Goal: Information Seeking & Learning: Understand process/instructions

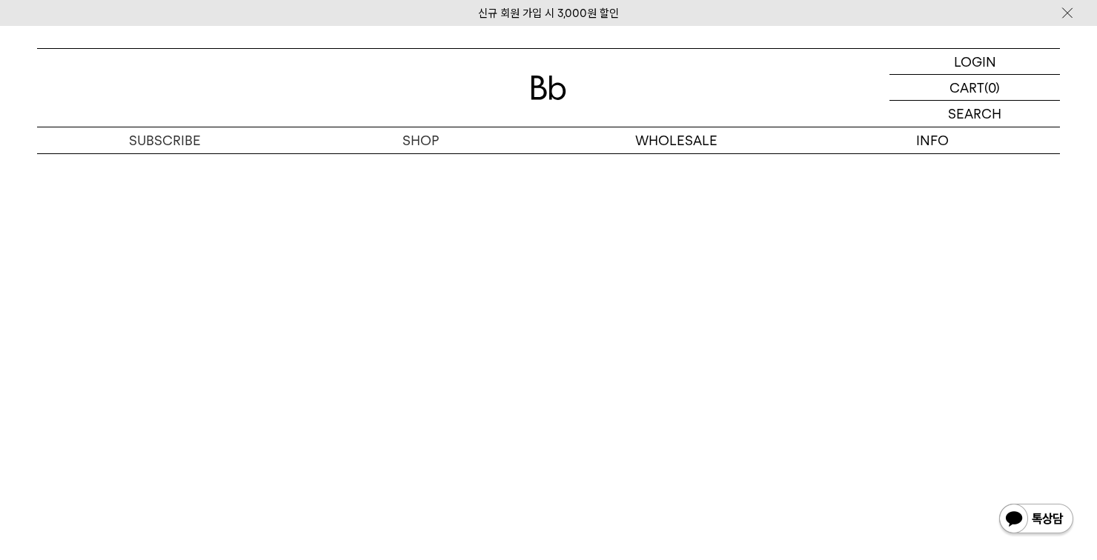
scroll to position [2965, 0]
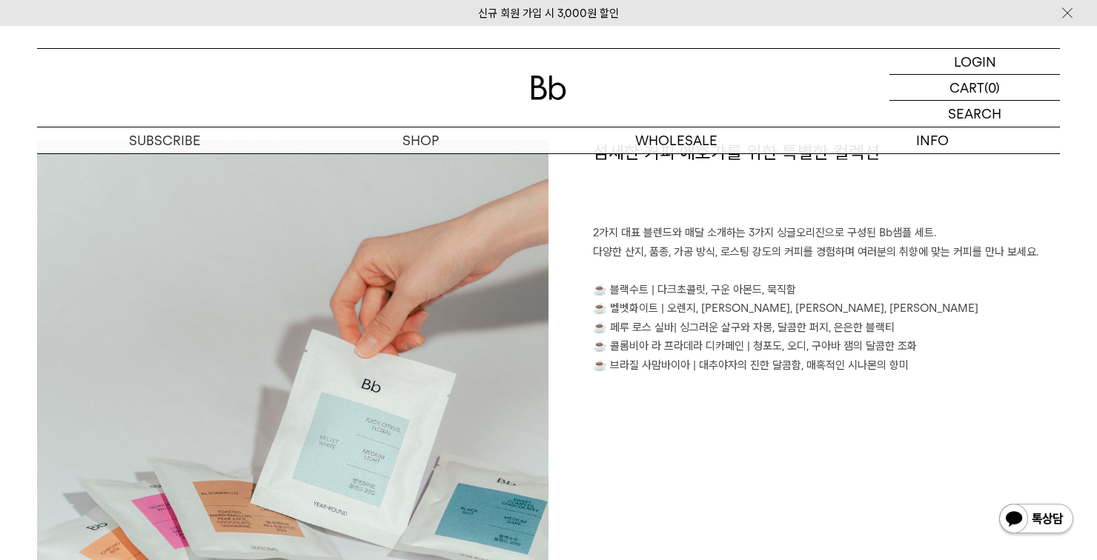
scroll to position [1111, 0]
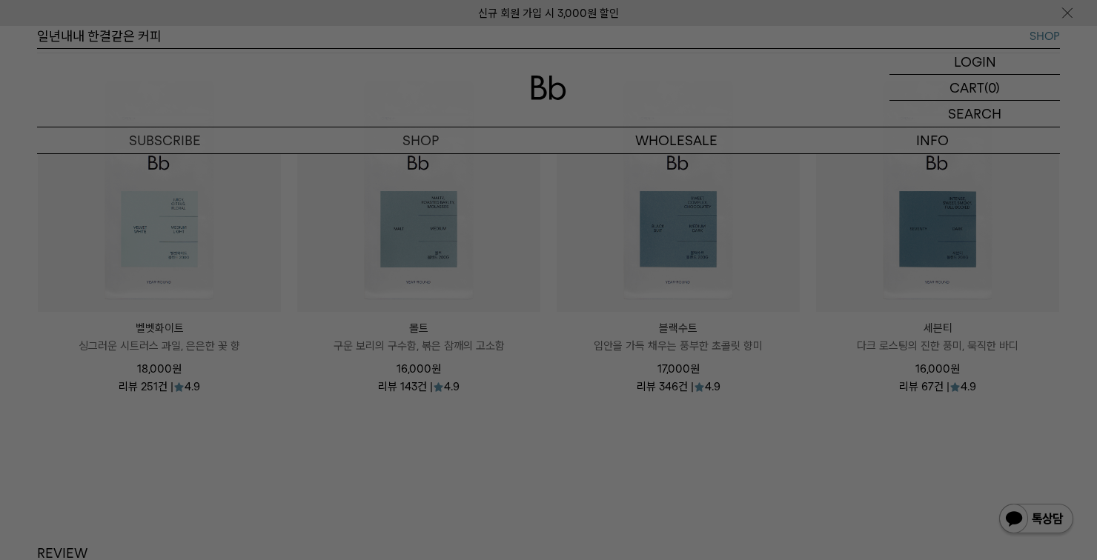
scroll to position [1761, 0]
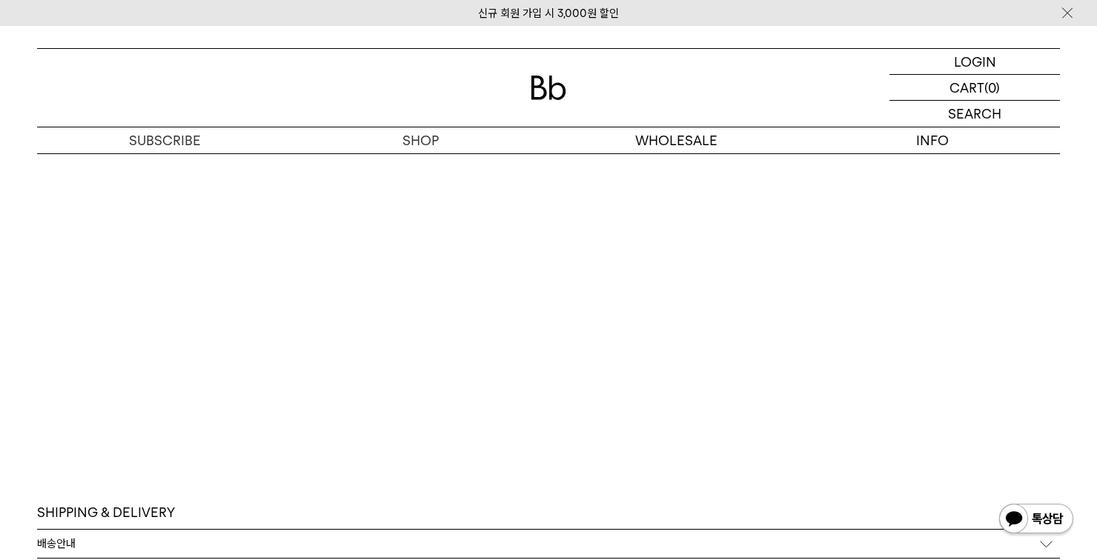
scroll to position [3308, 0]
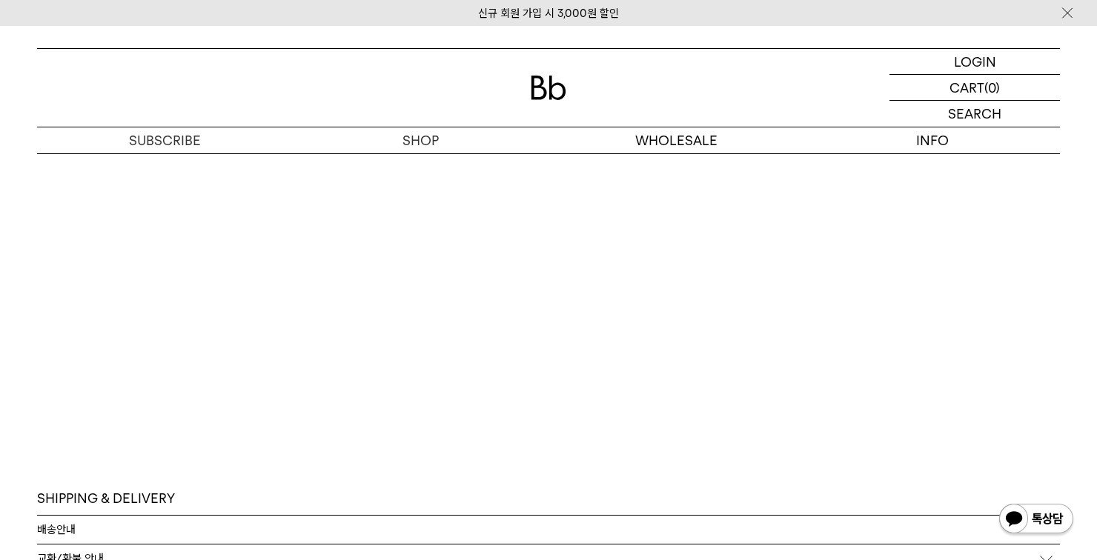
click at [300, 533] on div "배송안내" at bounding box center [548, 530] width 1023 height 28
